Goal: Information Seeking & Learning: Check status

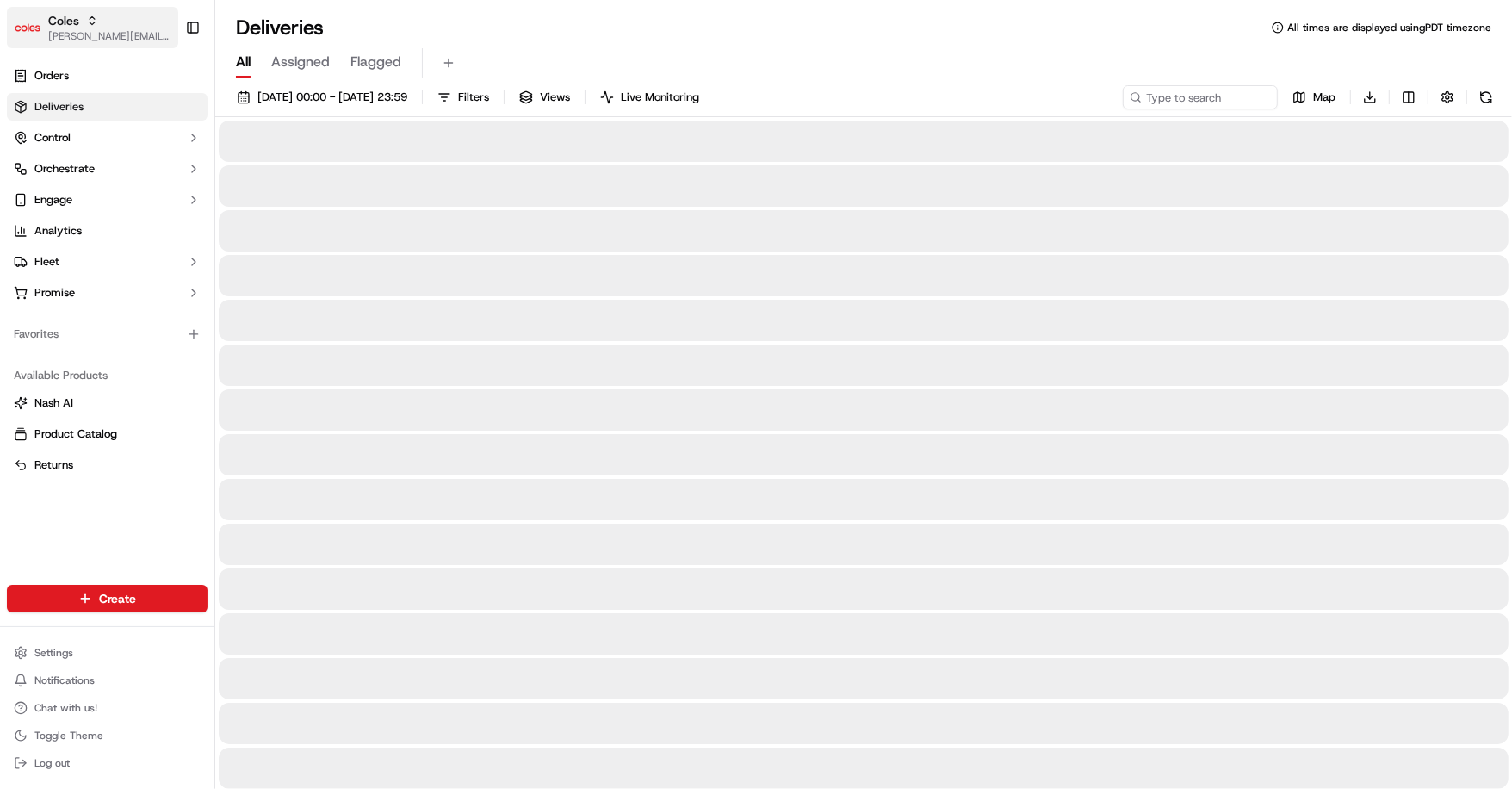
click at [98, 17] on div "Coles" at bounding box center [110, 21] width 123 height 17
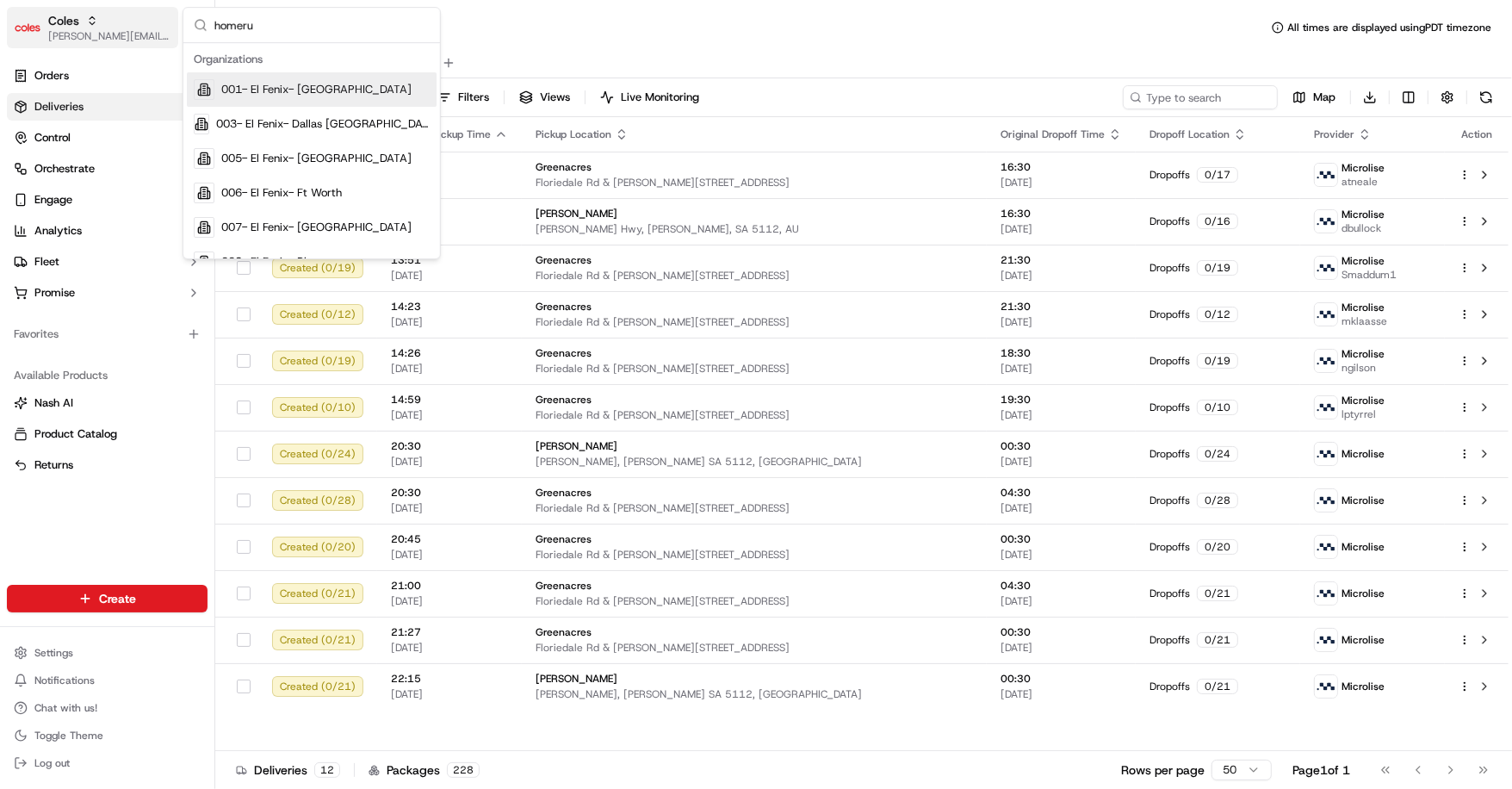
type input "homerun"
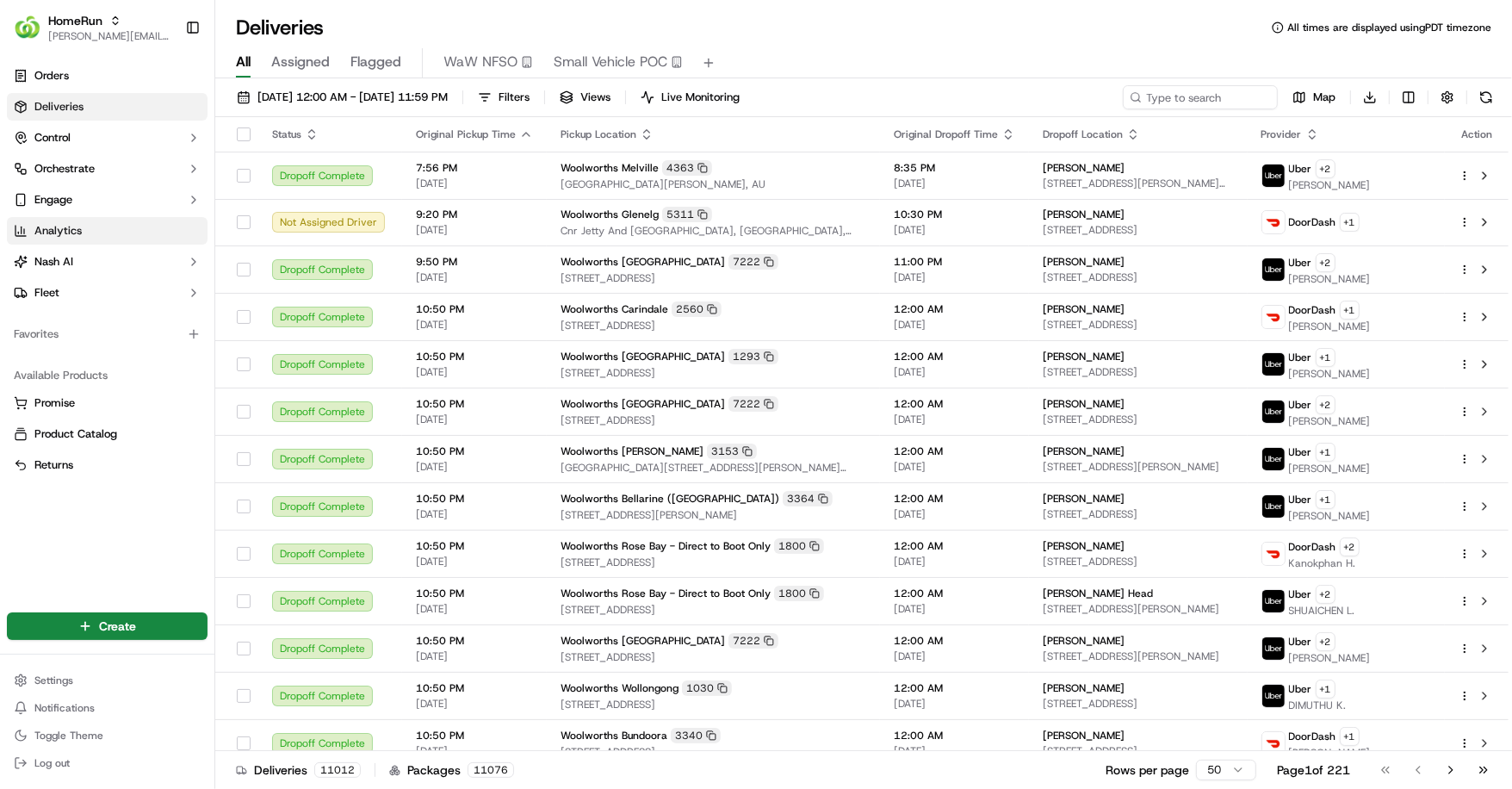
click at [86, 233] on link "Analytics" at bounding box center [106, 231] width 201 height 28
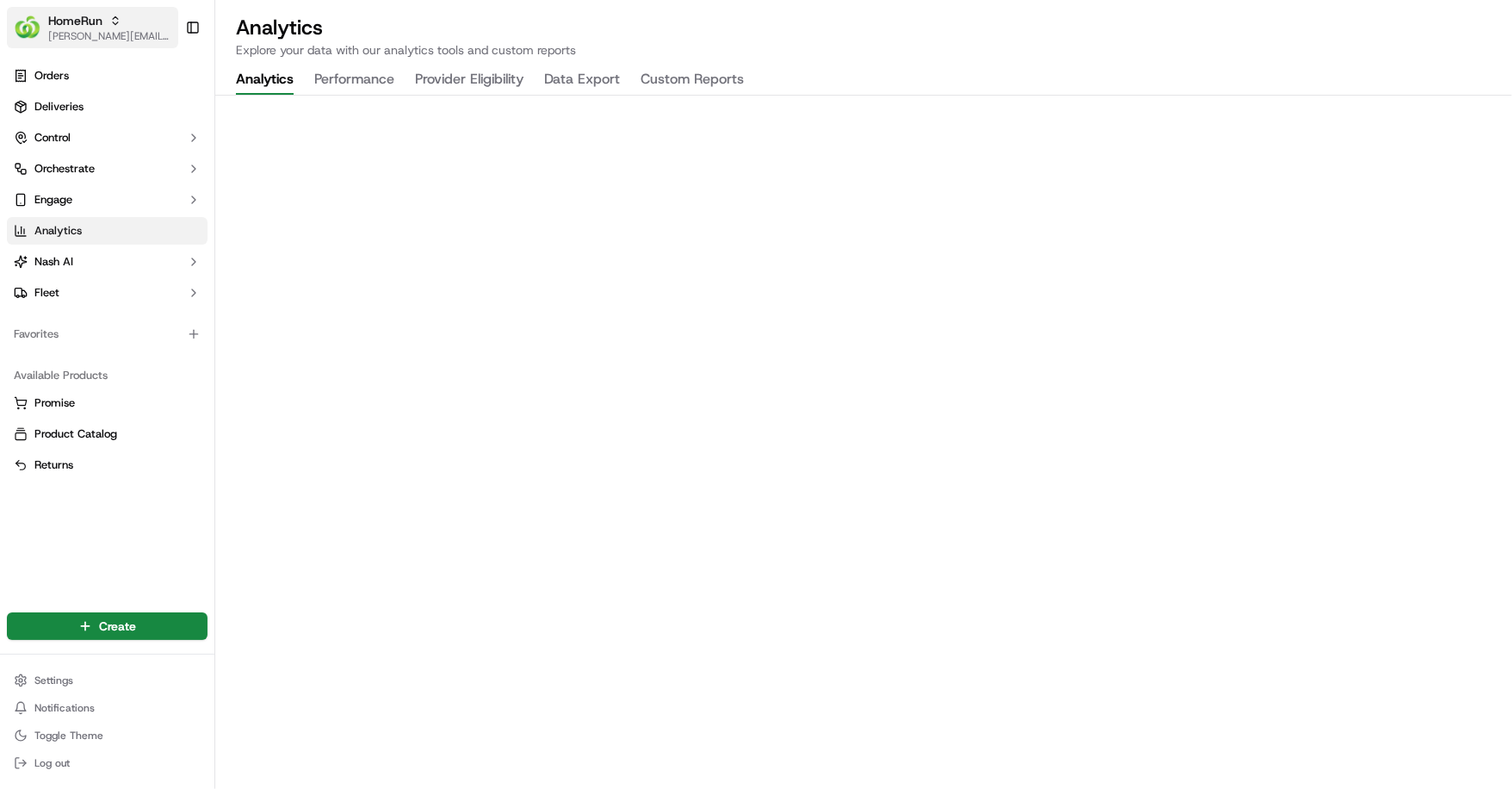
click at [77, 25] on span "HomeRun" at bounding box center [76, 21] width 54 height 17
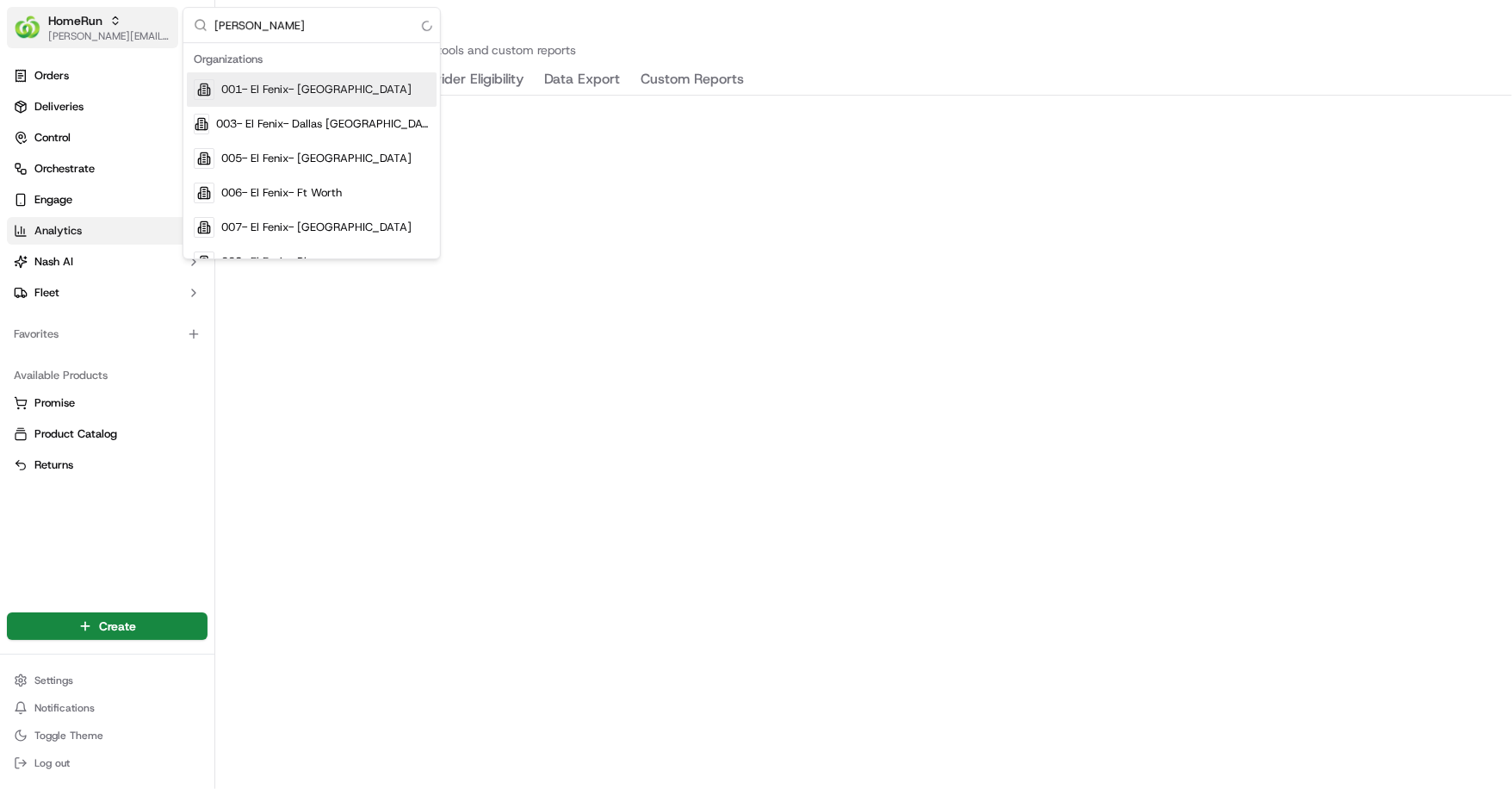
type input "coles"
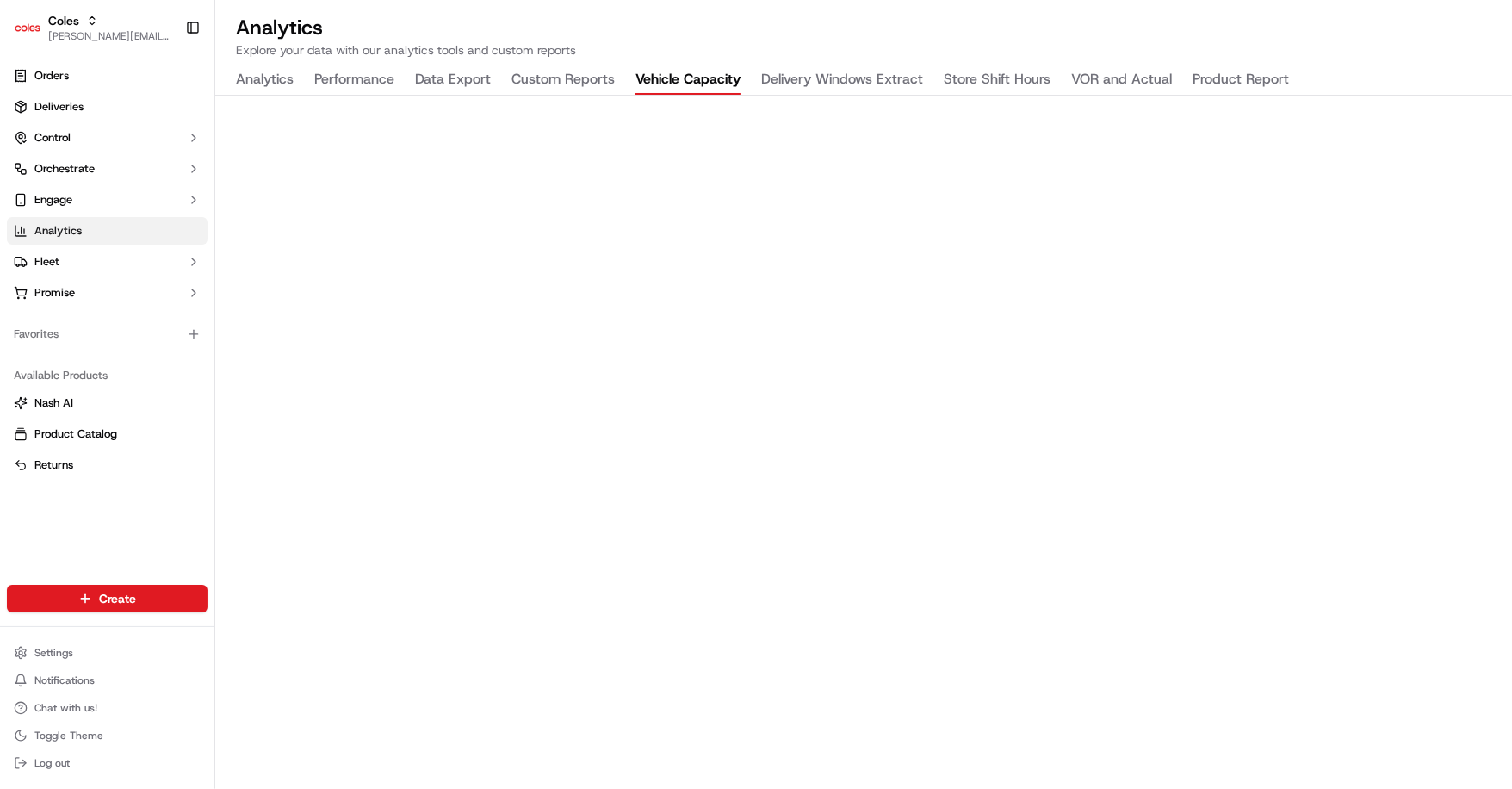
click at [728, 67] on button "Vehicle Capacity" at bounding box center [688, 79] width 105 height 29
